Goal: Task Accomplishment & Management: Use online tool/utility

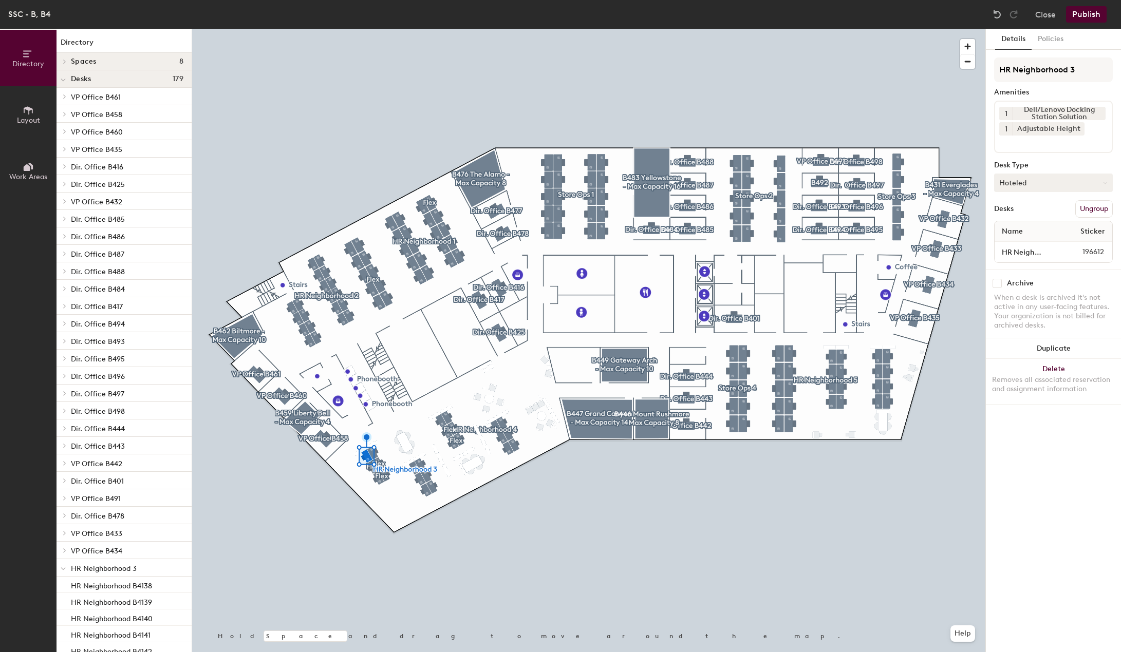
click at [1037, 184] on button "Hoteled" at bounding box center [1053, 183] width 119 height 18
click at [1024, 213] on div "Assigned" at bounding box center [1046, 214] width 103 height 15
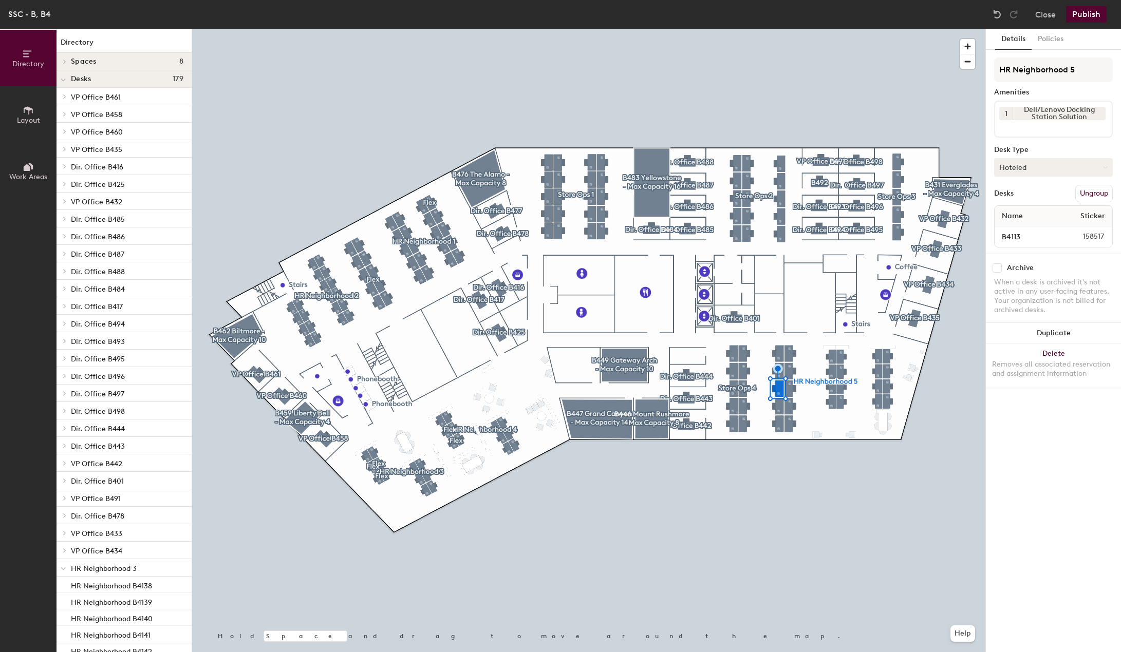
click at [1031, 171] on button "Hoteled" at bounding box center [1053, 167] width 119 height 18
click at [1021, 198] on div "Assigned" at bounding box center [1046, 199] width 103 height 15
click at [1074, 17] on button "Publish" at bounding box center [1086, 14] width 41 height 16
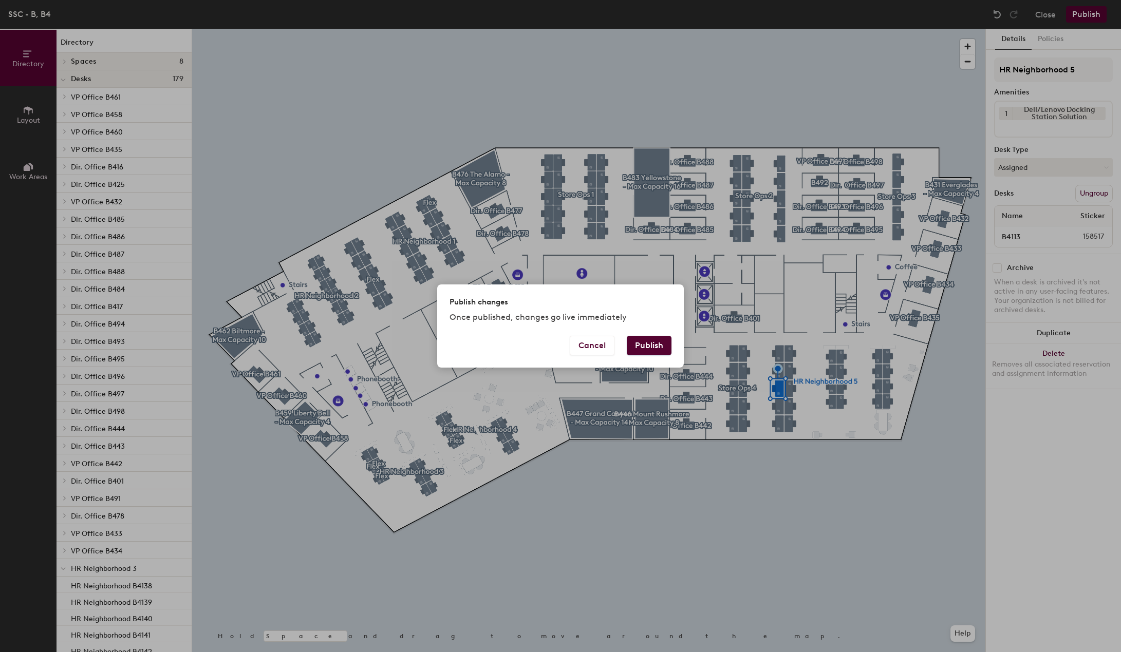
click at [645, 344] on button "Publish" at bounding box center [649, 346] width 45 height 20
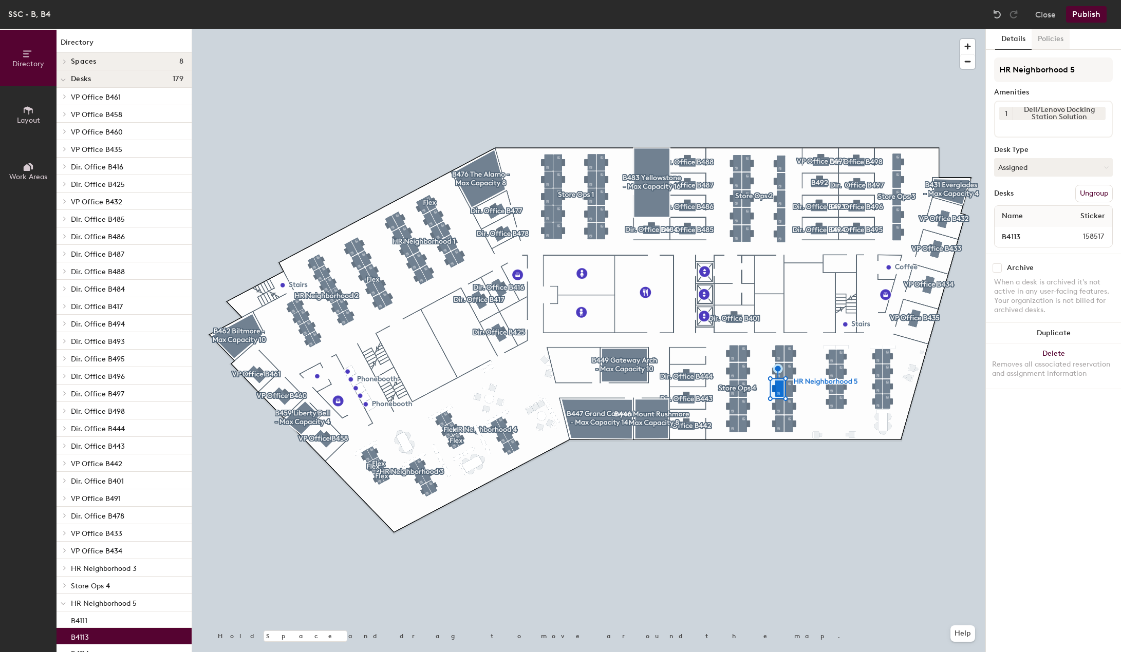
click at [1060, 37] on button "Policies" at bounding box center [1051, 39] width 38 height 21
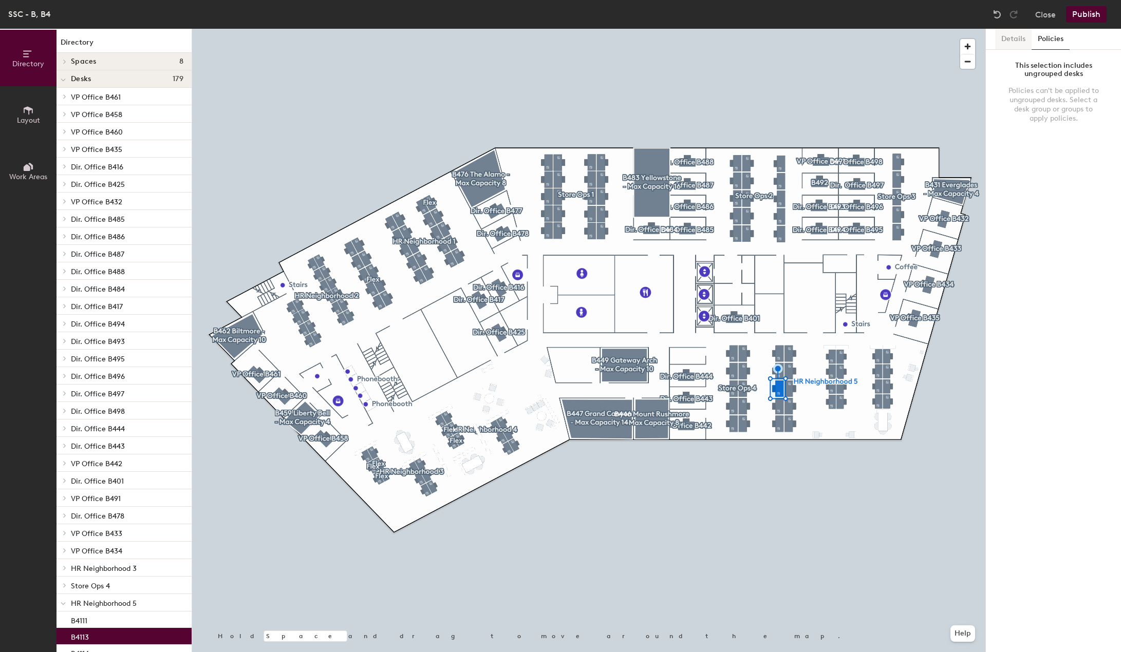
click at [1020, 39] on button "Details" at bounding box center [1013, 39] width 36 height 21
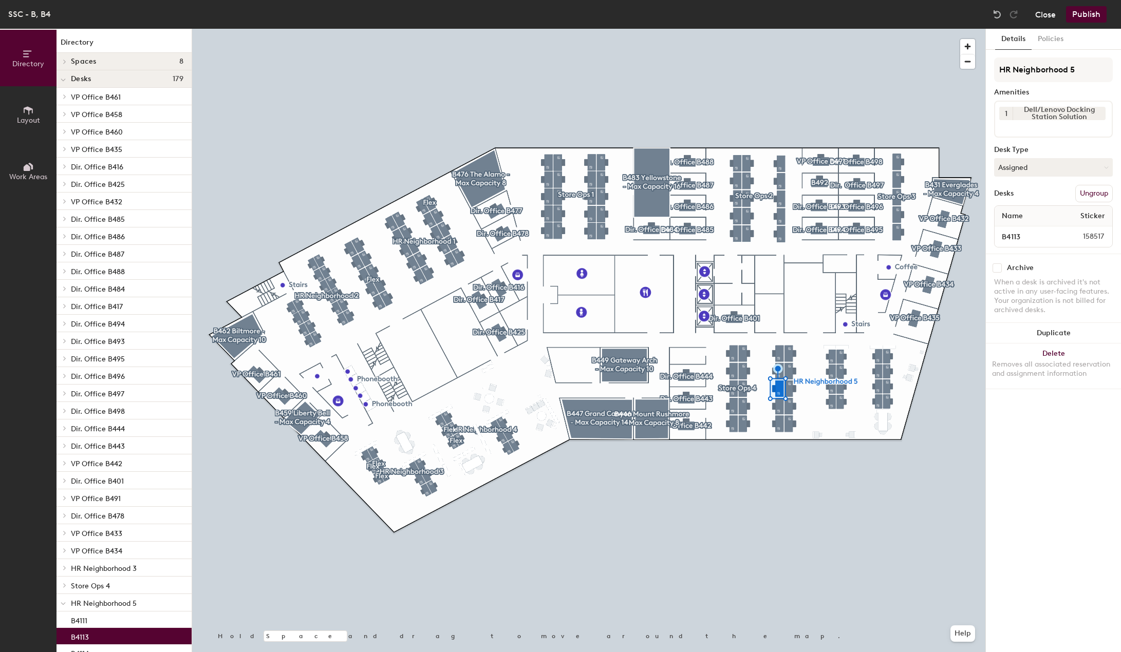
click at [1046, 15] on button "Close" at bounding box center [1045, 14] width 21 height 16
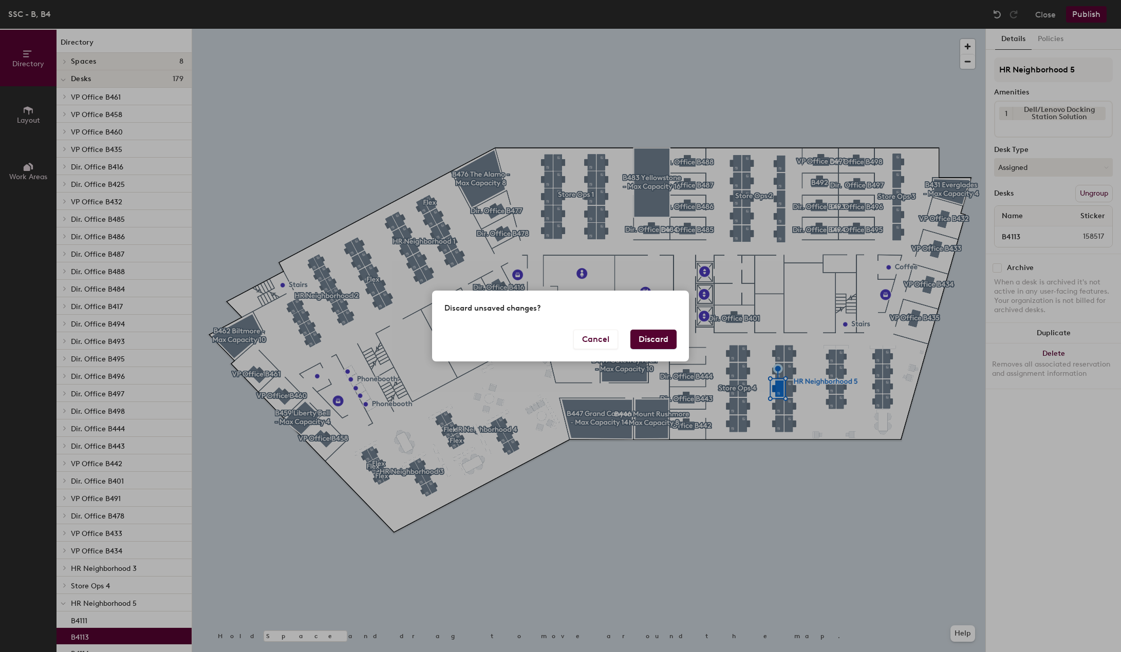
click at [660, 337] on button "Discard" at bounding box center [653, 340] width 46 height 20
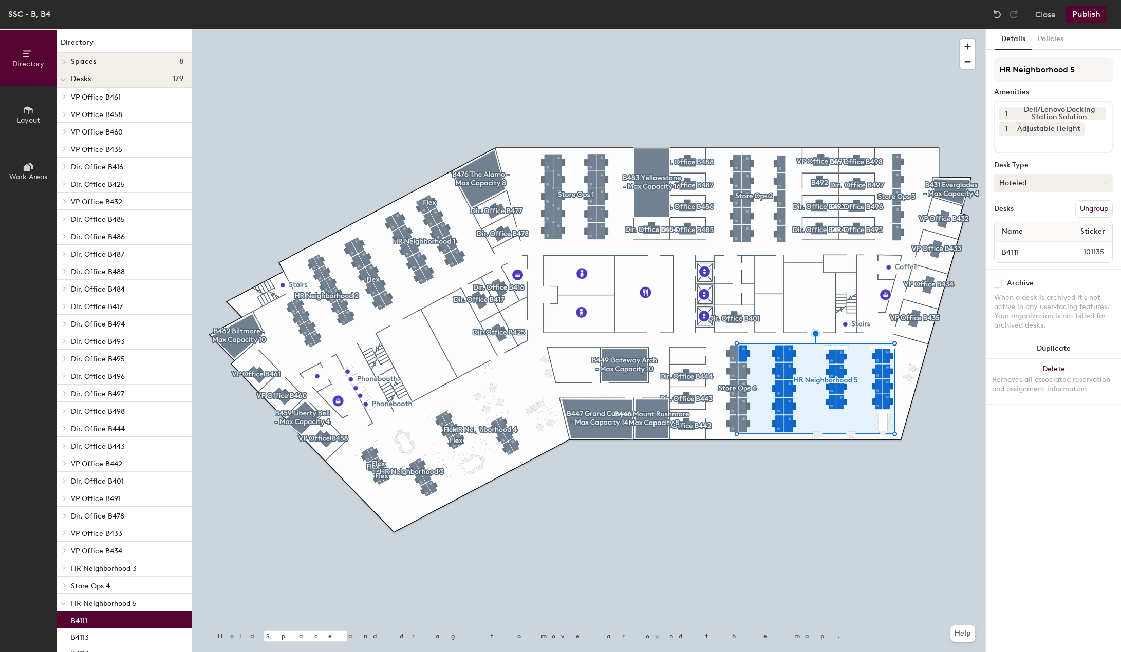
click at [1029, 184] on button "Hoteled" at bounding box center [1053, 183] width 119 height 18
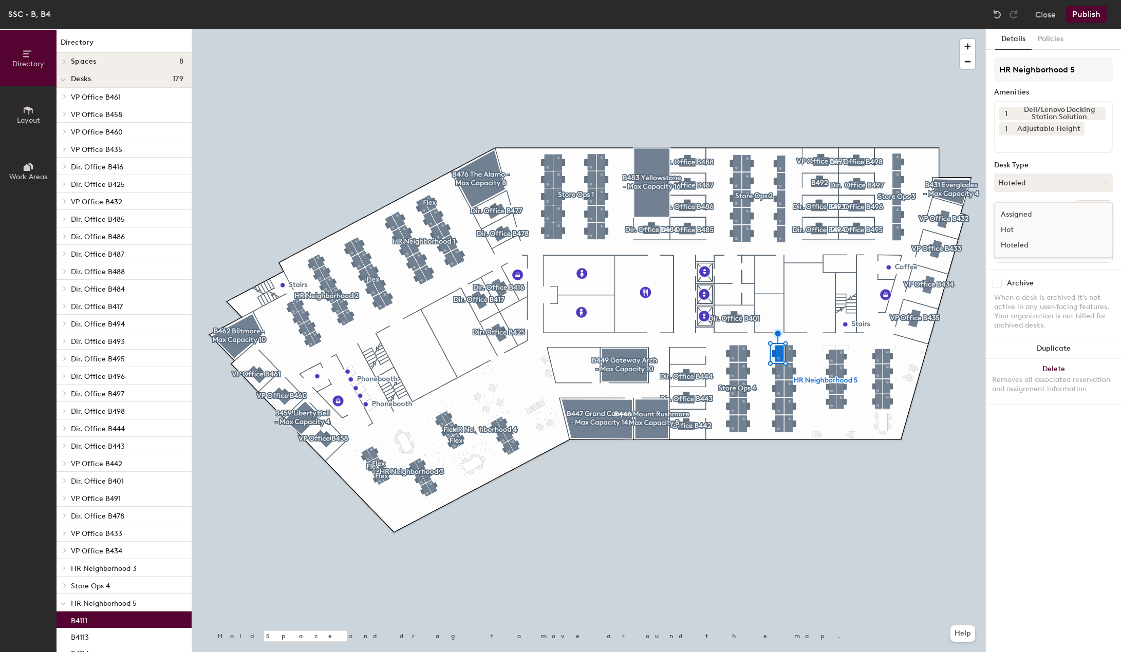
click at [1024, 217] on div "Assigned" at bounding box center [1046, 214] width 103 height 15
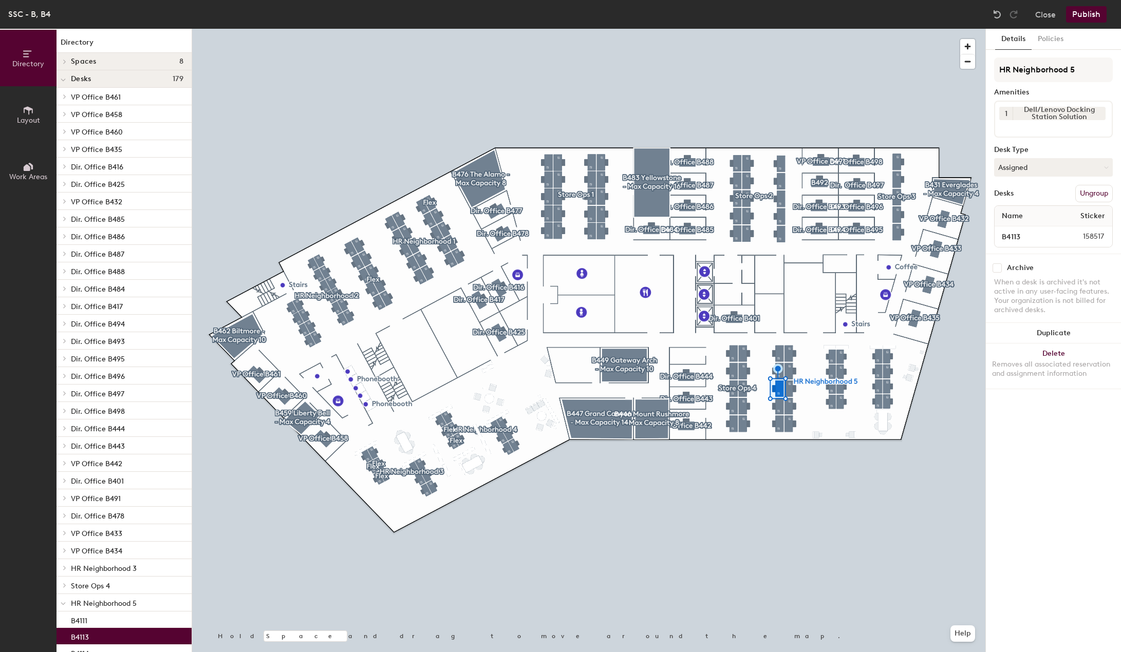
click at [1081, 11] on button "Publish" at bounding box center [1086, 14] width 41 height 16
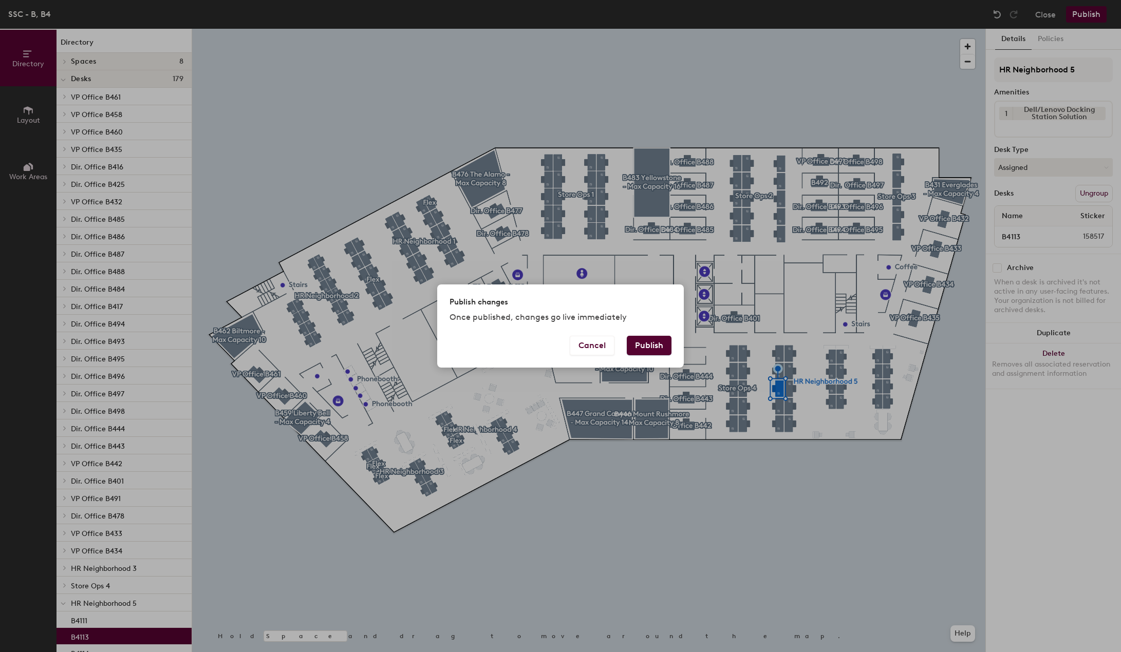
click at [650, 345] on button "Publish" at bounding box center [649, 346] width 45 height 20
